Goal: Navigation & Orientation: Find specific page/section

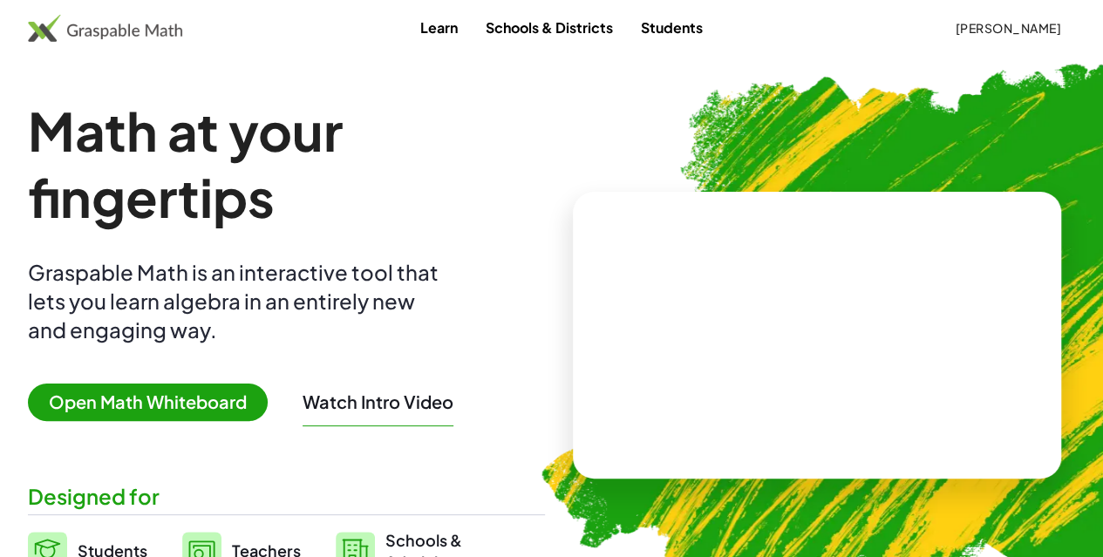
click at [645, 34] on link "Students" at bounding box center [672, 27] width 90 height 32
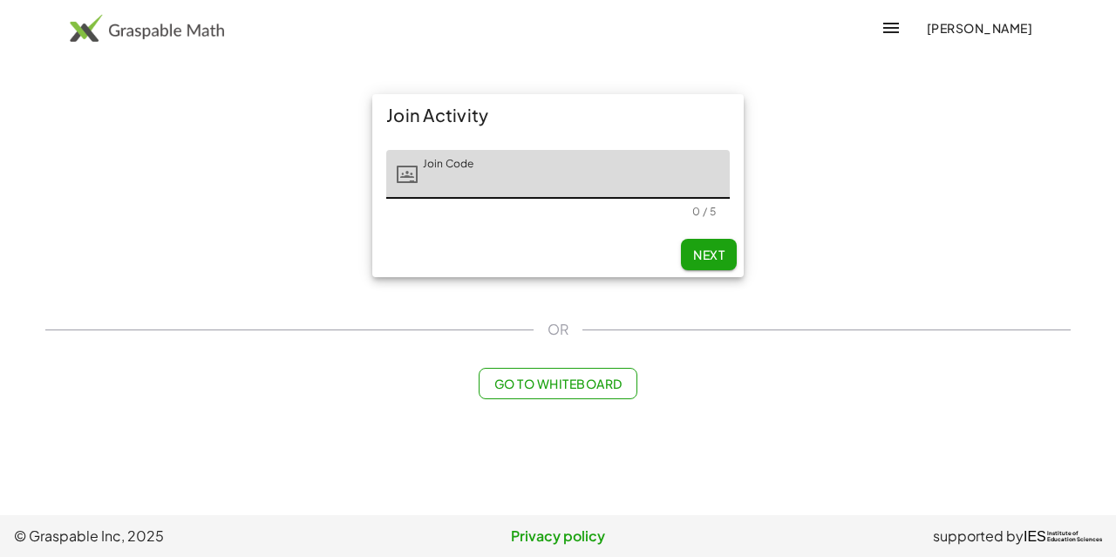
click at [941, 27] on span "[PERSON_NAME]" at bounding box center [979, 28] width 106 height 16
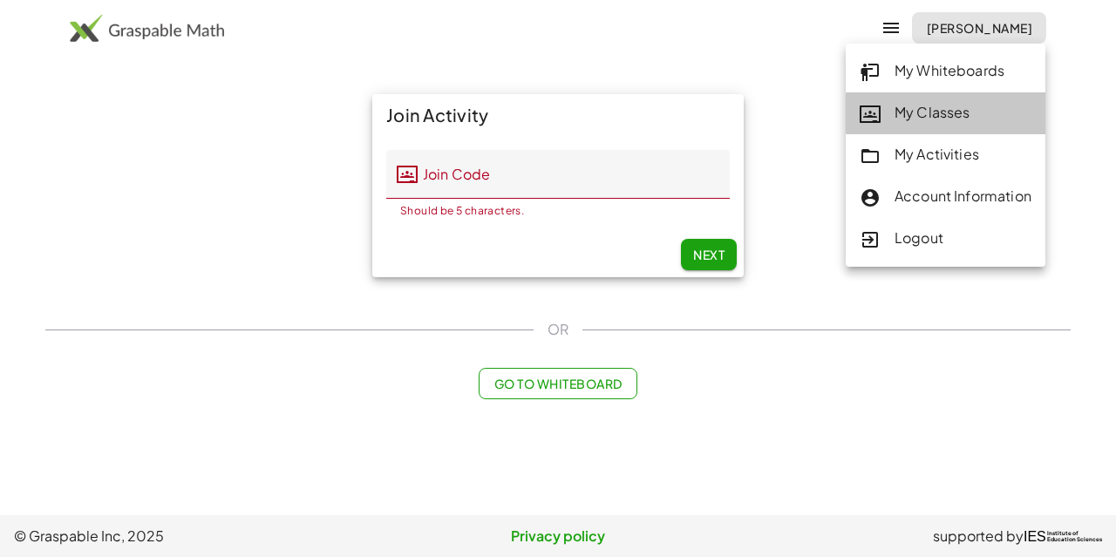
click at [913, 109] on div "My Classes" at bounding box center [945, 113] width 172 height 23
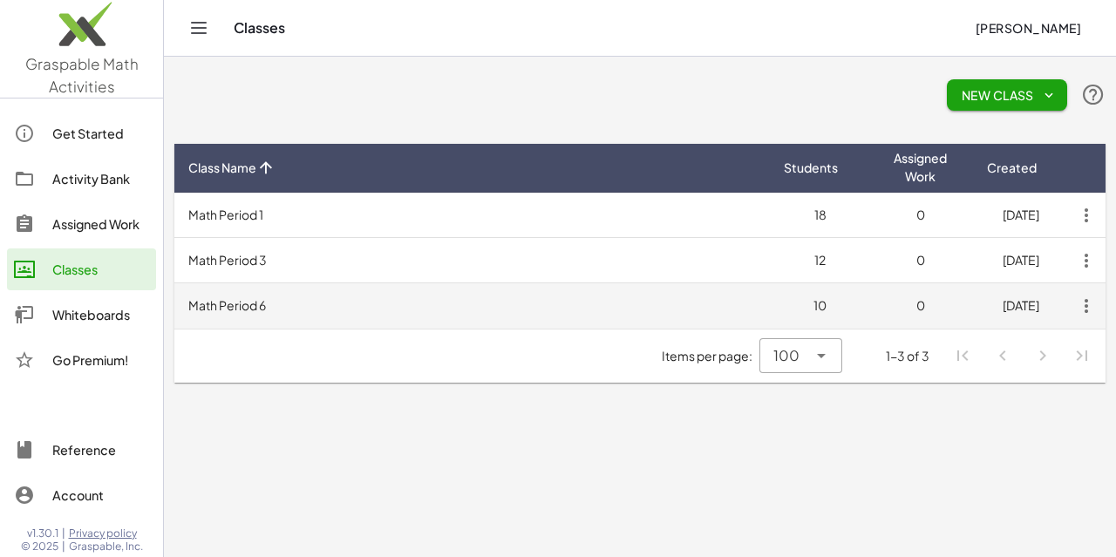
click at [528, 304] on td "Math Period 6" at bounding box center [471, 305] width 595 height 45
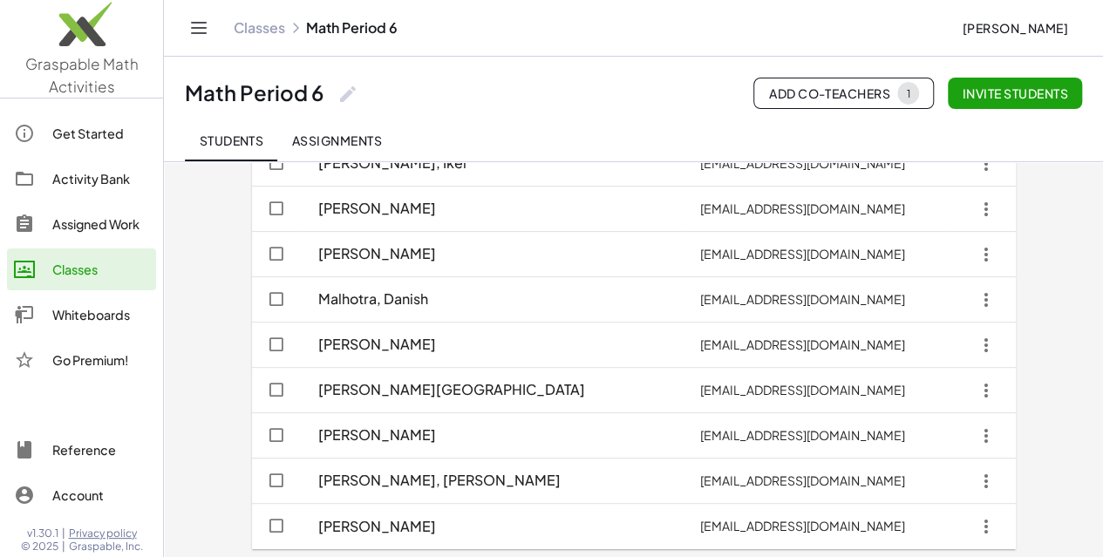
scroll to position [185, 0]
click at [631, 40] on div "Classes Math Period 6 [PERSON_NAME]" at bounding box center [633, 28] width 897 height 56
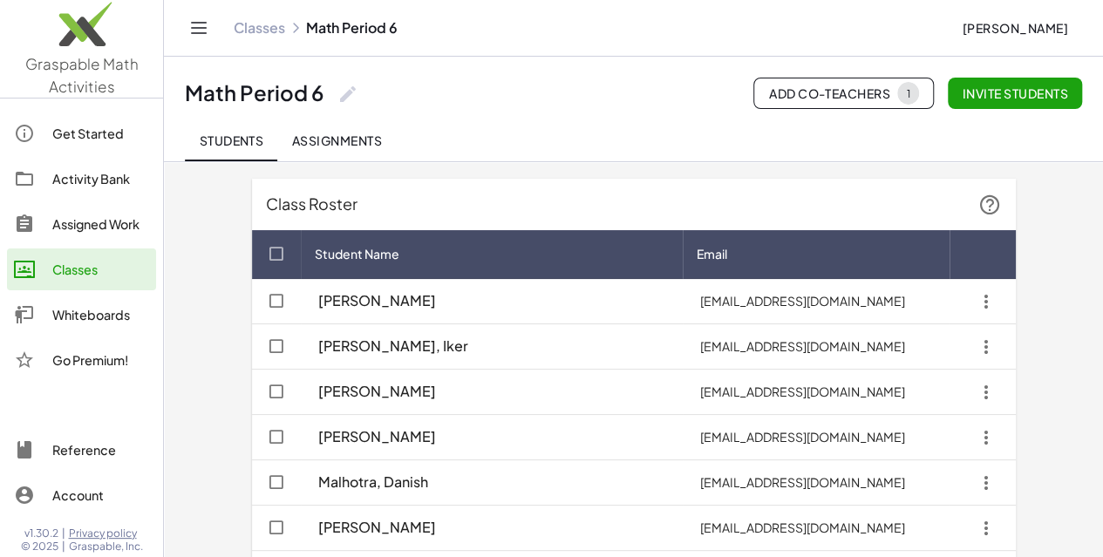
click at [246, 132] on span "Students" at bounding box center [231, 140] width 64 height 16
click at [498, 125] on div "Students Assignments" at bounding box center [633, 140] width 897 height 42
click at [89, 278] on div "Classes" at bounding box center [100, 269] width 97 height 21
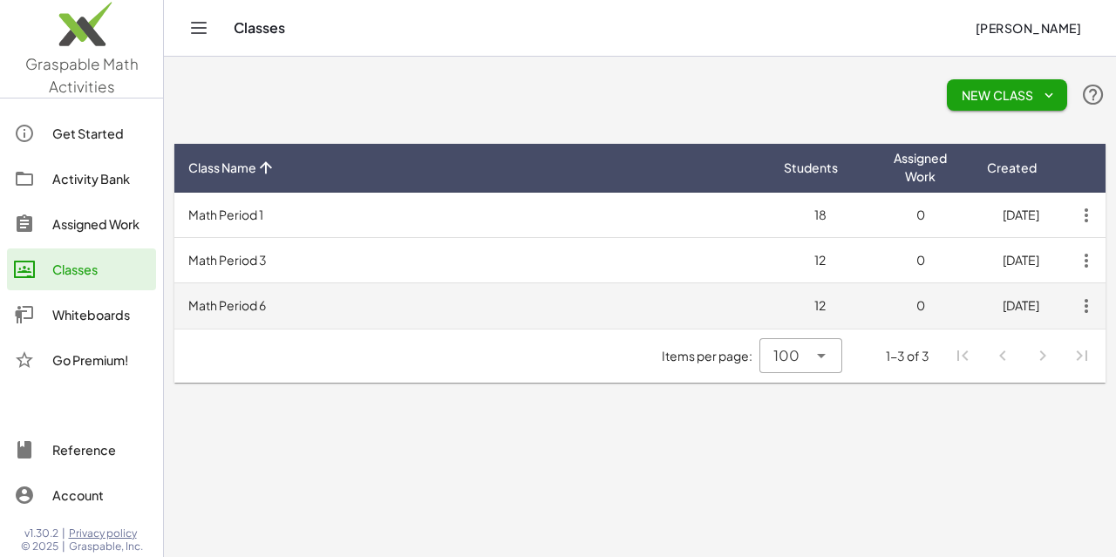
click at [476, 309] on td "Math Period 6" at bounding box center [471, 305] width 595 height 45
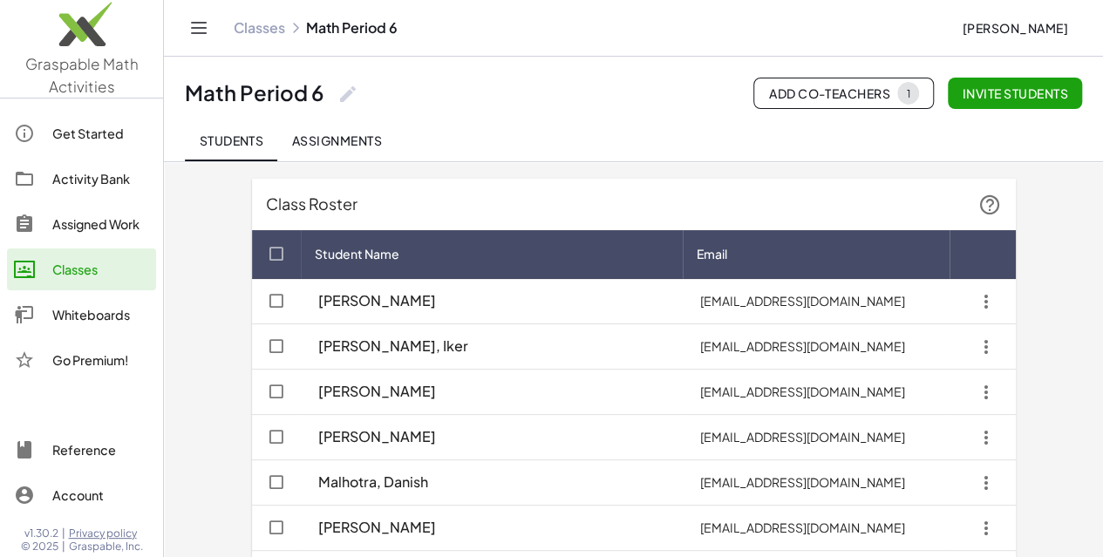
scroll to position [275, 0]
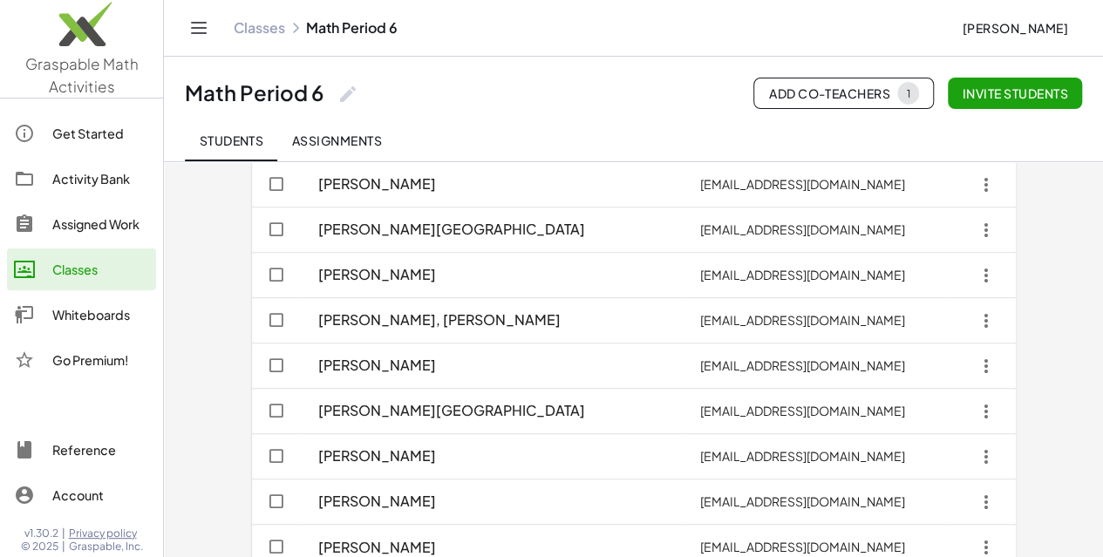
scroll to position [366, 0]
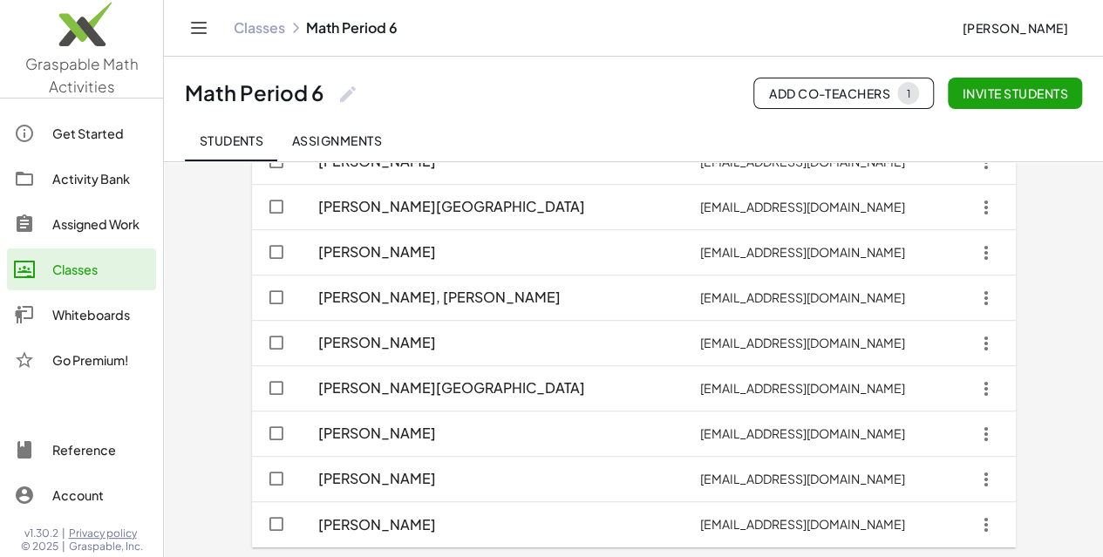
click at [95, 266] on div "Classes" at bounding box center [100, 269] width 97 height 21
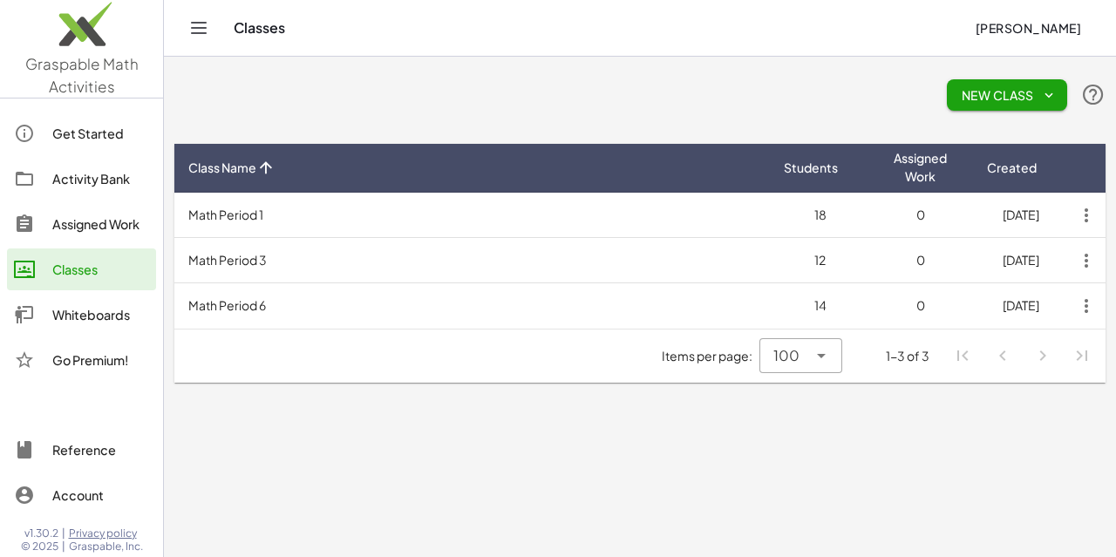
click at [587, 435] on main "New Class Class Name Students Assigned Work Created Math Period 1 18 0 [DATE] M…" at bounding box center [640, 278] width 952 height 557
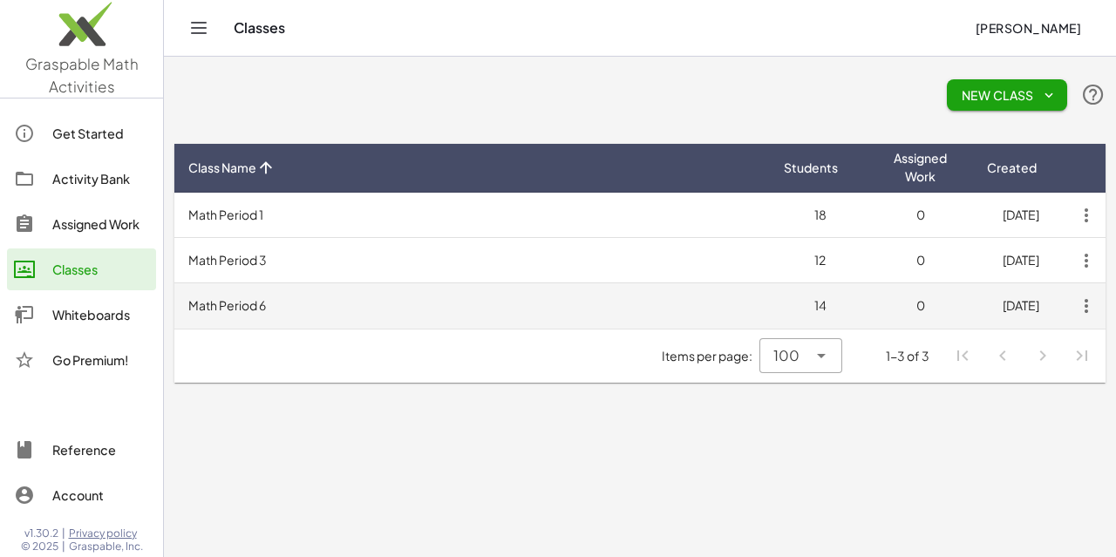
click at [511, 295] on td "Math Period 6" at bounding box center [471, 305] width 595 height 45
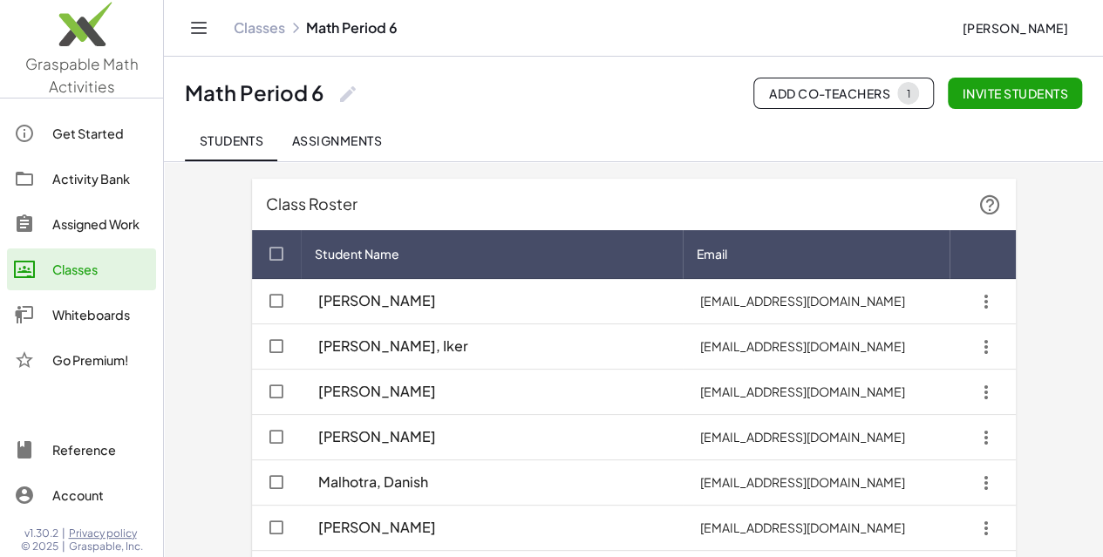
click at [592, 50] on div "Classes Math Period 6 [PERSON_NAME]" at bounding box center [633, 28] width 897 height 56
click at [62, 275] on div "Classes" at bounding box center [100, 269] width 97 height 21
